Goal: Information Seeking & Learning: Check status

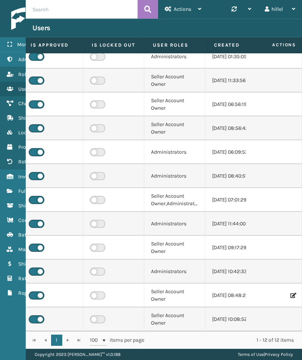
scroll to position [13, 196]
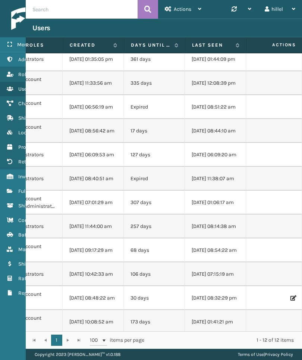
click at [218, 46] on label "Last Seen" at bounding box center [212, 45] width 40 height 7
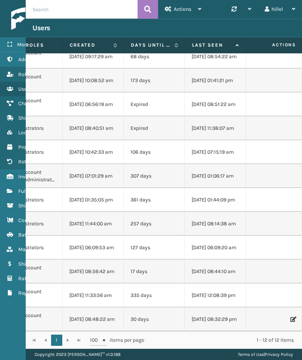
click at [0, 199] on link "Shipment Status" at bounding box center [46, 206] width 93 height 15
click at [5, 192] on link "Fulfillment Orders" at bounding box center [46, 191] width 93 height 15
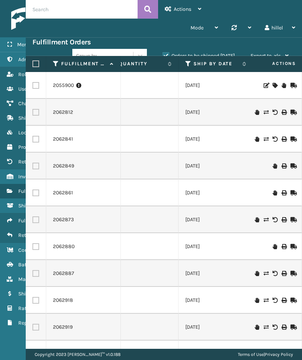
click at [213, 55] on label "Orders to be shipped [DATE]" at bounding box center [199, 56] width 72 height 6
click at [163, 55] on input "Orders to be shipped [DATE]" at bounding box center [163, 54] width 0 height 5
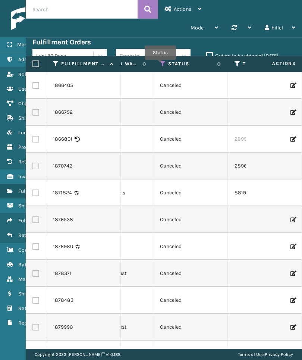
click at [161, 65] on icon at bounding box center [163, 63] width 6 height 7
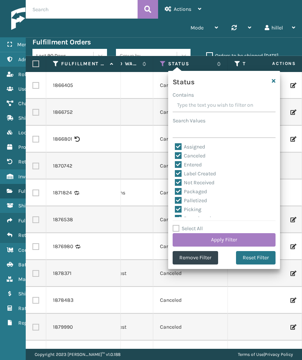
click at [243, 55] on label "Orders to be shipped [DATE]" at bounding box center [242, 56] width 72 height 6
click at [207, 55] on input "Orders to be shipped [DATE]" at bounding box center [206, 54] width 0 height 5
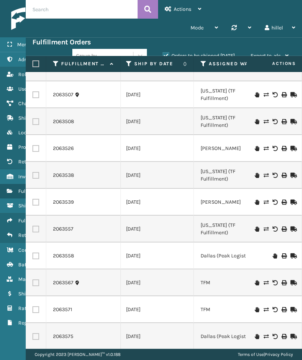
click at [243, 277] on td "TFM" at bounding box center [231, 283] width 75 height 27
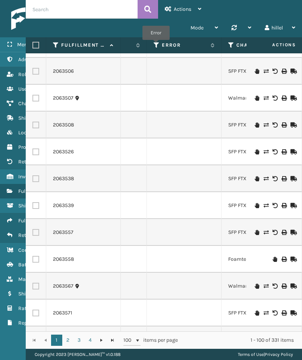
click at [156, 45] on icon at bounding box center [157, 45] width 6 height 7
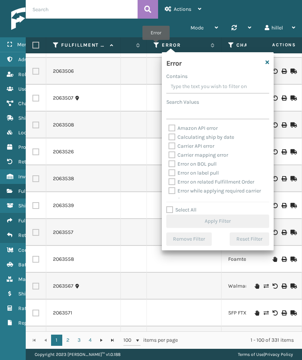
click at [221, 86] on input "Contains" at bounding box center [217, 86] width 103 height 13
click at [187, 212] on label "Select All" at bounding box center [181, 210] width 30 height 6
click at [187, 206] on input "Select All" at bounding box center [222, 206] width 112 height 1
checkbox input "true"
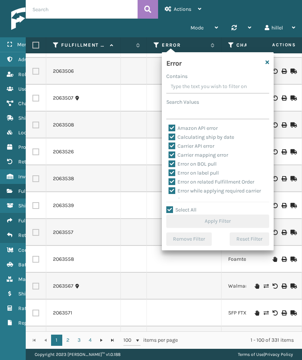
checkbox input "true"
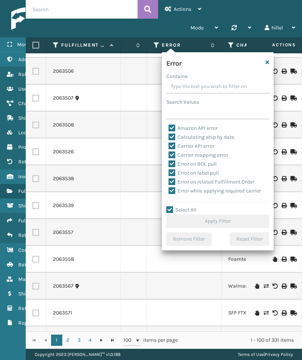
checkbox input "true"
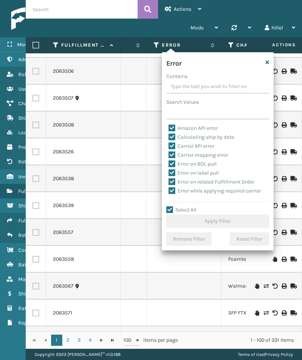
checkbox input "true"
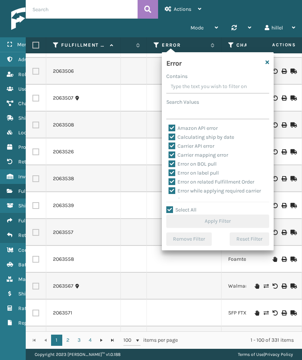
checkbox input "true"
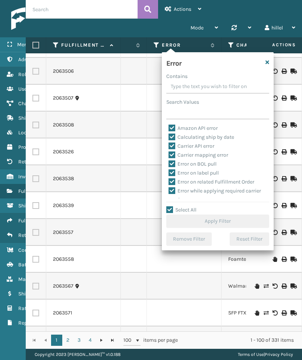
checkbox input "true"
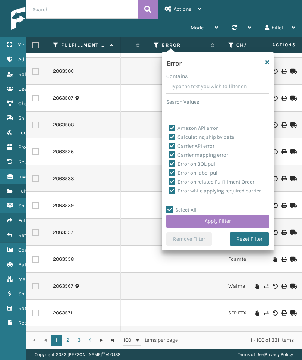
click at [215, 219] on button "Apply Filter" at bounding box center [217, 221] width 103 height 13
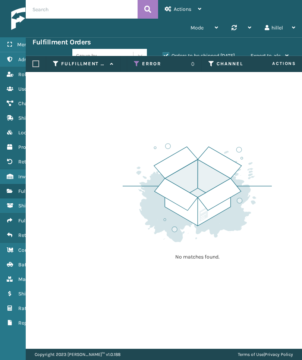
click at [137, 63] on icon at bounding box center [137, 63] width 6 height 7
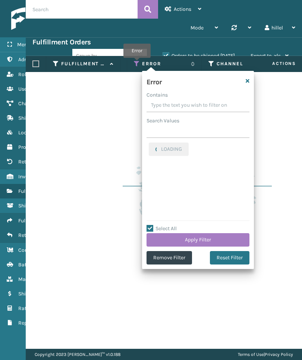
checkbox input "true"
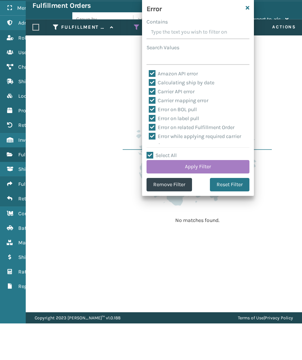
click at [175, 215] on button "Remove Filter" at bounding box center [170, 221] width 46 height 13
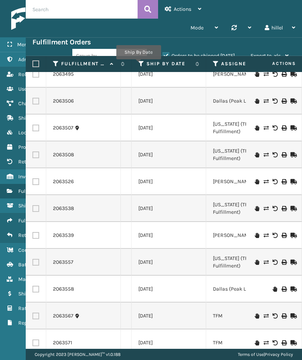
click at [138, 65] on icon at bounding box center [141, 63] width 6 height 7
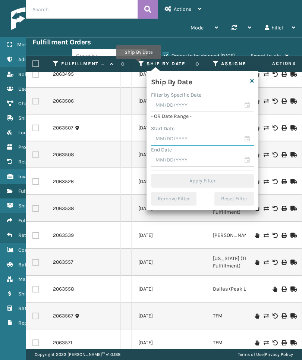
click at [203, 141] on input "text" at bounding box center [202, 139] width 103 height 13
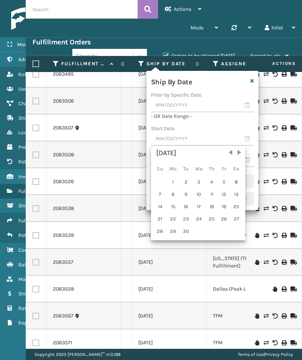
click at [237, 180] on div "6" at bounding box center [236, 182] width 11 height 11
type input "[DATE]"
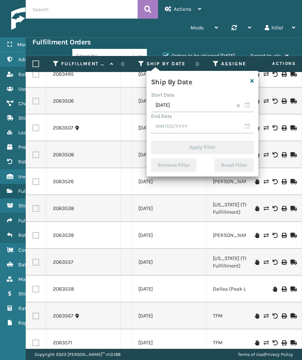
click at [227, 125] on input "text" at bounding box center [202, 126] width 103 height 13
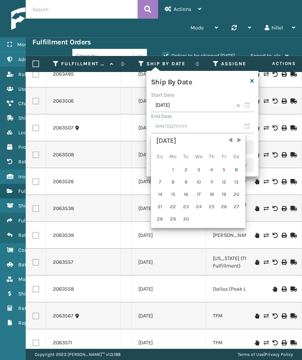
click at [178, 183] on div "8" at bounding box center [173, 182] width 12 height 11
type input "[DATE]"
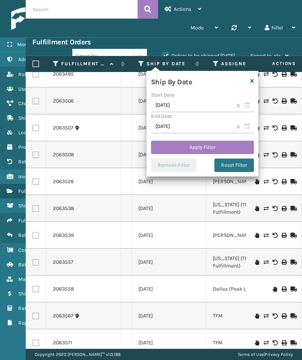
click at [224, 148] on button "Apply Filter" at bounding box center [202, 147] width 103 height 13
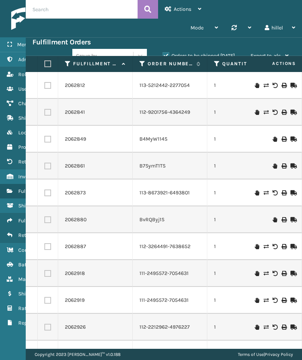
click at [226, 55] on label "Orders to be shipped [DATE]" at bounding box center [199, 56] width 72 height 6
click at [163, 55] on input "Orders to be shipped [DATE]" at bounding box center [163, 54] width 0 height 5
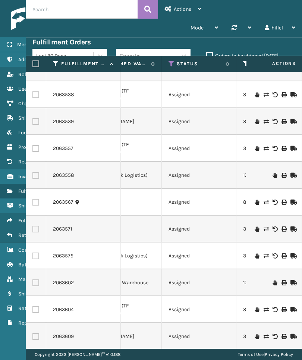
click at [238, 221] on td "392921865870" at bounding box center [274, 229] width 75 height 27
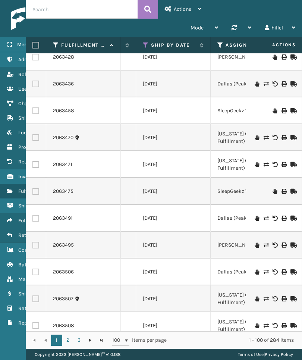
click at [147, 44] on icon at bounding box center [146, 45] width 6 height 7
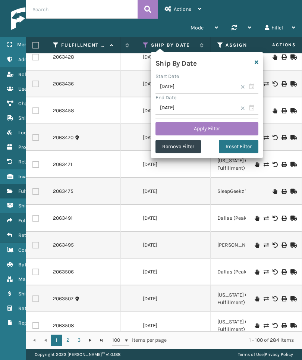
click at [187, 44] on label "Ship By Date" at bounding box center [173, 45] width 45 height 7
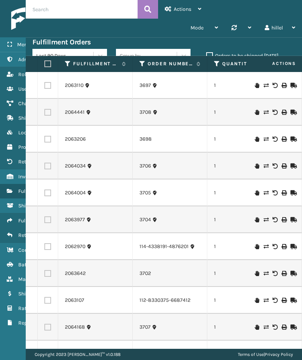
click at [230, 55] on label "Orders to be shipped [DATE]" at bounding box center [242, 56] width 72 height 6
click at [207, 55] on input "Orders to be shipped [DATE]" at bounding box center [206, 54] width 0 height 5
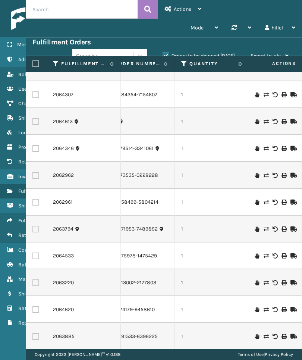
click at [239, 216] on td "1" at bounding box center [212, 229] width 75 height 27
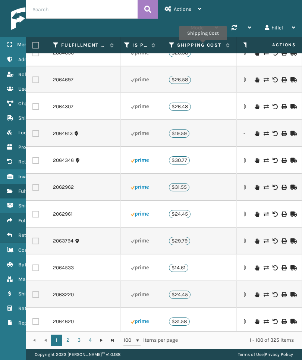
click at [203, 46] on label "Shipping Cost" at bounding box center [199, 45] width 45 height 7
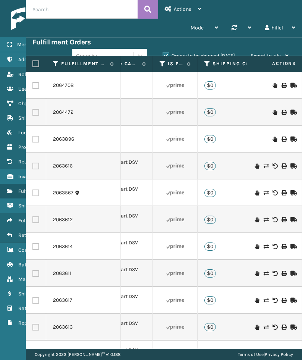
click at [229, 66] on label "Shipping Cost" at bounding box center [235, 63] width 45 height 7
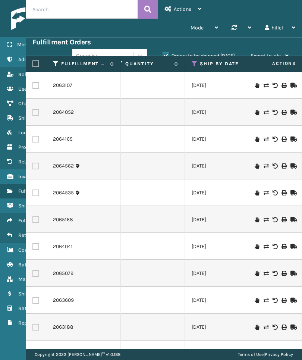
click at [53, 88] on link "2063107" at bounding box center [62, 85] width 19 height 7
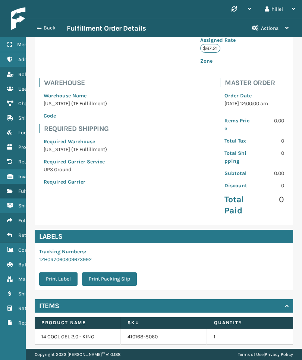
click at [283, 354] on div "View Activity" at bounding box center [164, 360] width 259 height 13
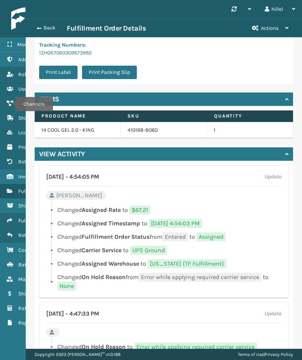
click at [10, 104] on icon "Channels" at bounding box center [10, 103] width 6 height 5
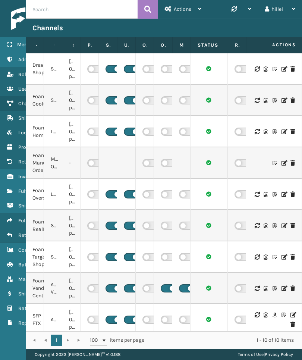
click at [277, 162] on icon at bounding box center [275, 163] width 4 height 5
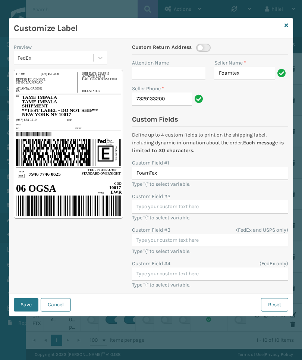
click at [285, 27] on icon at bounding box center [287, 25] width 4 height 5
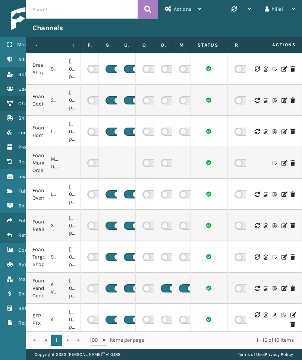
click at [279, 162] on div at bounding box center [274, 163] width 42 height 5
click at [277, 161] on icon at bounding box center [275, 163] width 4 height 5
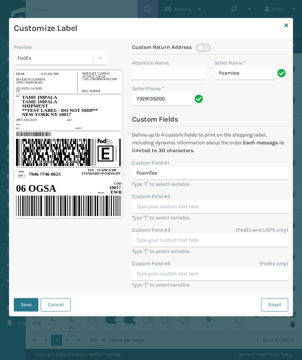
click at [282, 31] on div "Customize Label" at bounding box center [151, 28] width 284 height 21
click at [285, 29] on link at bounding box center [287, 26] width 4 height 8
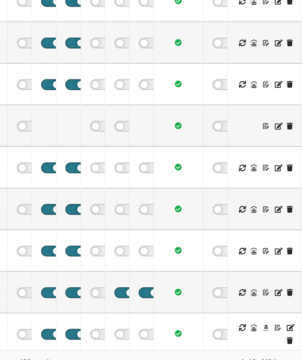
click at [282, 161] on icon at bounding box center [284, 163] width 4 height 5
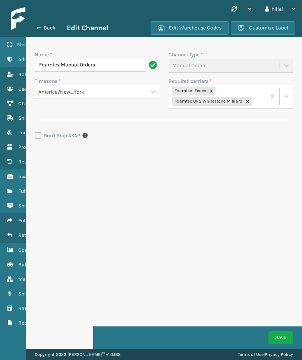
click at [38, 30] on span "button" at bounding box center [39, 27] width 4 height 5
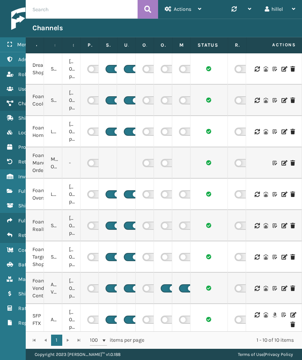
click at [24, 200] on link "Shipment Status" at bounding box center [46, 206] width 93 height 15
click at [11, 178] on icon at bounding box center [10, 176] width 6 height 5
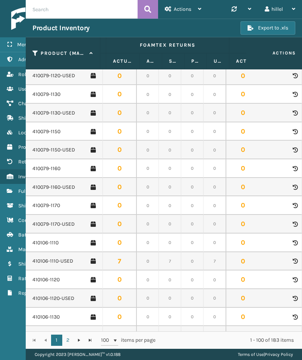
scroll to position [0, 385]
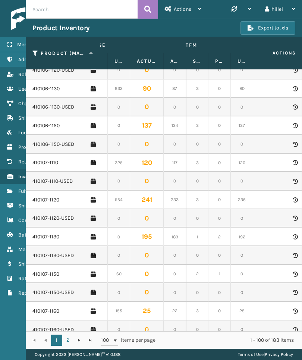
click at [47, 271] on link "410107-1150" at bounding box center [45, 274] width 27 height 7
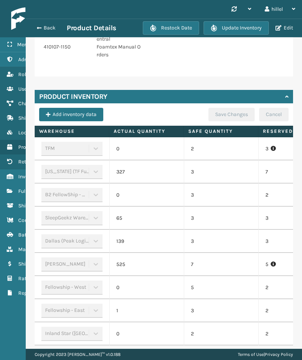
click at [52, 20] on div "Back Product Details Restock Date Update Inventory Edit" at bounding box center [164, 28] width 277 height 19
click at [44, 30] on button "Back" at bounding box center [49, 28] width 34 height 7
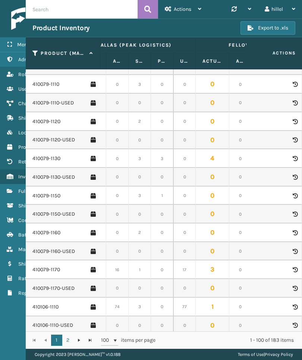
click at [41, 231] on link "410079-1160" at bounding box center [46, 232] width 28 height 7
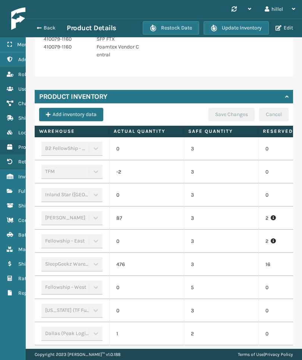
click at [41, 30] on span "button" at bounding box center [39, 27] width 4 height 5
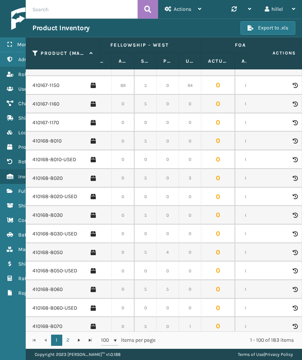
click at [48, 249] on link "410168-8050" at bounding box center [47, 252] width 30 height 7
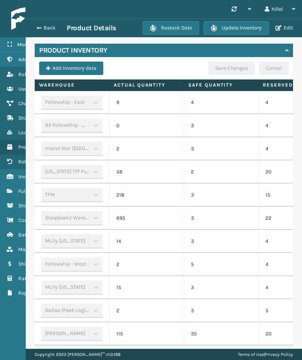
click at [42, 25] on button "Back" at bounding box center [49, 28] width 34 height 7
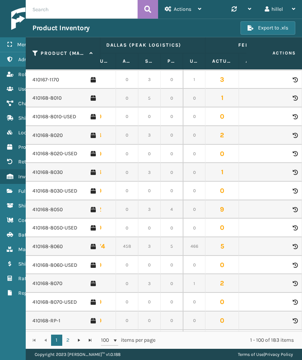
click at [47, 243] on link "410168-8060" at bounding box center [47, 246] width 30 height 7
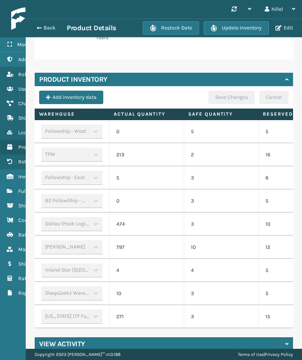
click at [272, 270] on td "5" at bounding box center [296, 270] width 75 height 23
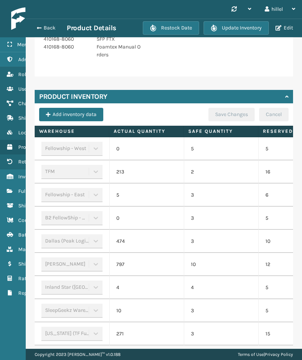
click at [44, 25] on button "Back" at bounding box center [49, 28] width 34 height 7
